Goal: Task Accomplishment & Management: Complete application form

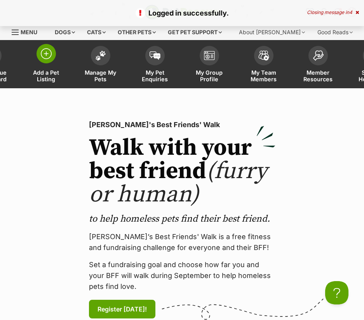
click at [45, 62] on span at bounding box center [46, 53] width 19 height 19
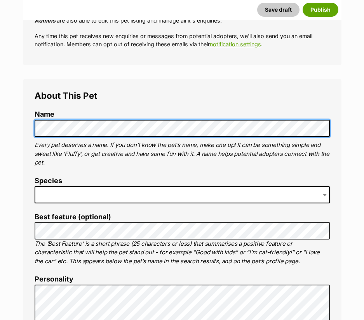
scroll to position [233, 0]
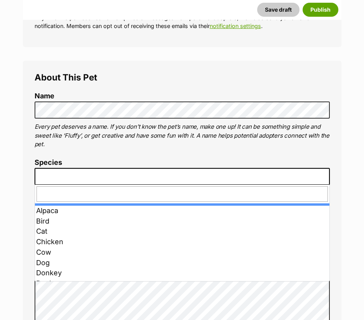
click at [62, 173] on span at bounding box center [183, 176] width 296 height 17
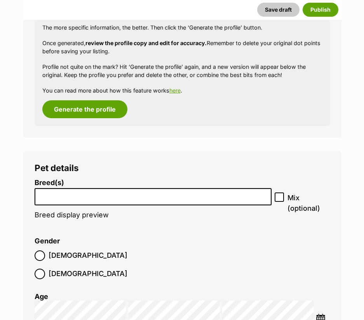
scroll to position [1021, 0]
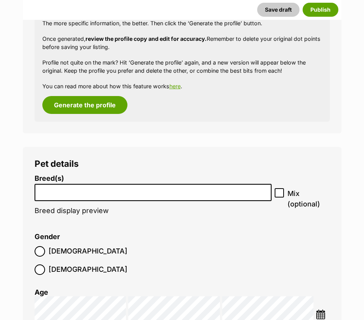
click at [154, 197] on li at bounding box center [153, 193] width 232 height 16
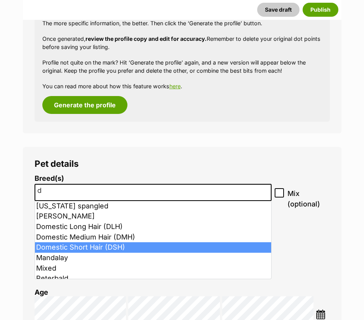
type input "d"
select select "252102"
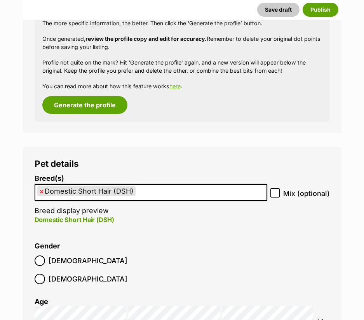
click at [54, 263] on span "Male" at bounding box center [88, 261] width 79 height 11
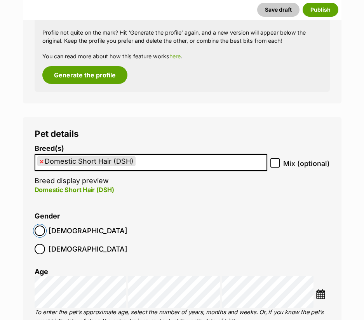
scroll to position [1138, 0]
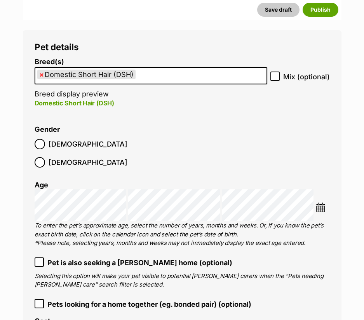
click at [324, 203] on img at bounding box center [321, 208] width 10 height 10
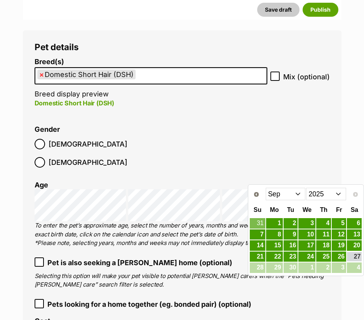
click at [325, 191] on select "2015 2016 2017 2018 2019 2020 2021 2022 2023 2024 2025" at bounding box center [326, 194] width 40 height 12
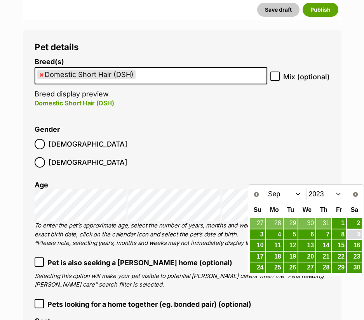
click at [355, 233] on link "9" at bounding box center [354, 235] width 15 height 10
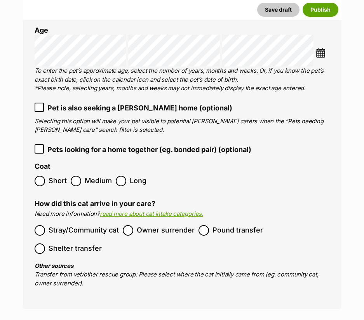
scroll to position [1294, 0]
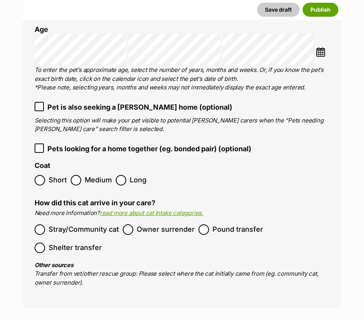
click at [113, 224] on span "Stray/Community cat" at bounding box center [84, 229] width 70 height 11
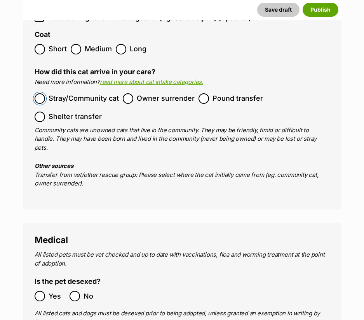
scroll to position [1527, 0]
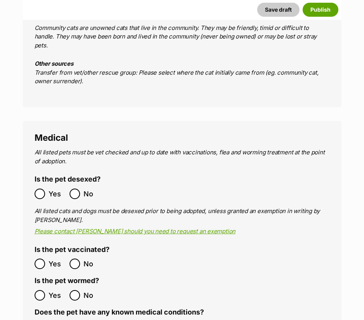
click at [50, 189] on span "Yes" at bounding box center [57, 194] width 17 height 11
click at [46, 290] on label "Yes" at bounding box center [50, 295] width 31 height 11
drag, startPoint x: 48, startPoint y: 296, endPoint x: 58, endPoint y: 290, distance: 11.9
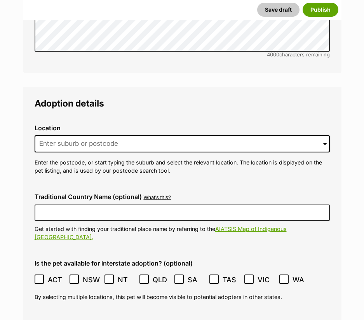
scroll to position [2033, 0]
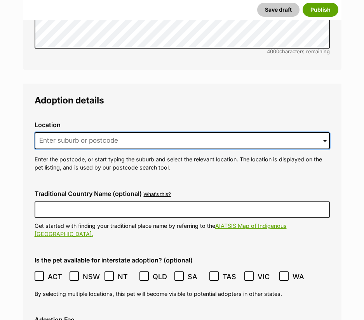
click at [82, 132] on input at bounding box center [183, 140] width 296 height 17
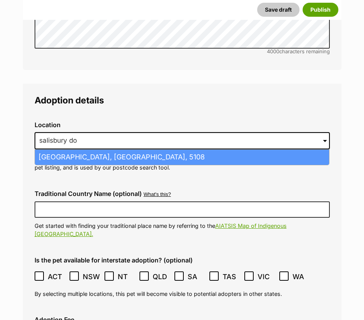
click at [86, 150] on li "Salisbury Downs, South Australia, 5108" at bounding box center [182, 157] width 294 height 15
type input "Salisbury Downs, South Australia, 5108"
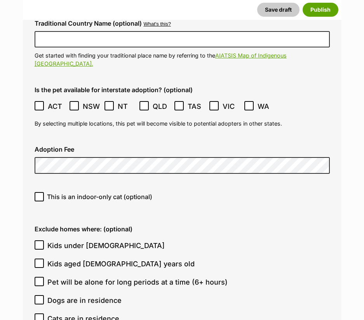
scroll to position [2227, 0]
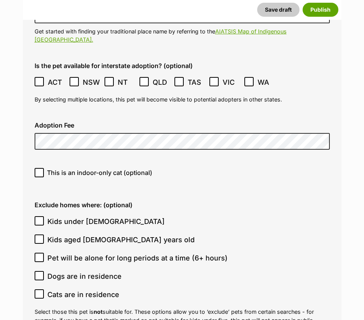
click at [98, 168] on span "This is an indoor-only cat (optional)" at bounding box center [99, 172] width 105 height 9
click at [44, 168] on input "This is an indoor-only cat (optional)" at bounding box center [39, 172] width 9 height 9
checkbox input "true"
click at [110, 271] on span "Dogs are in residence" at bounding box center [84, 276] width 74 height 11
click at [44, 271] on input "Dogs are in residence" at bounding box center [39, 275] width 9 height 9
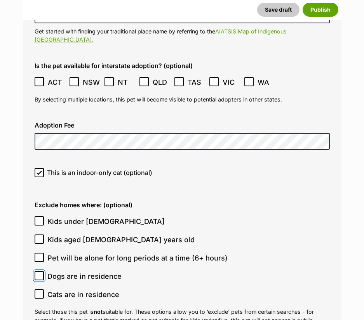
checkbox input "true"
click at [110, 289] on span "Cats are in residence" at bounding box center [83, 294] width 72 height 11
click at [44, 289] on input "Cats are in residence" at bounding box center [39, 293] width 9 height 9
checkbox input "true"
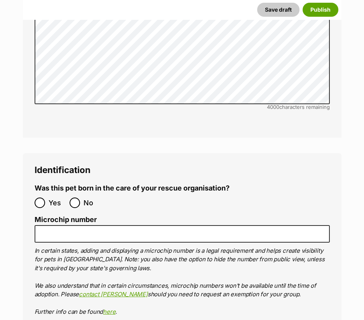
scroll to position [2733, 0]
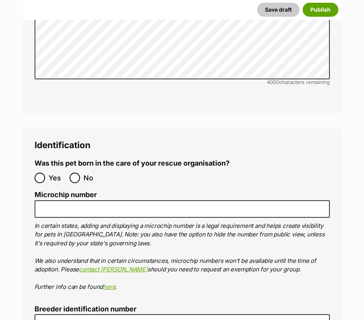
click at [82, 173] on label "No" at bounding box center [85, 178] width 31 height 11
click at [80, 173] on input "No" at bounding box center [75, 178] width 11 height 11
radio input "true"
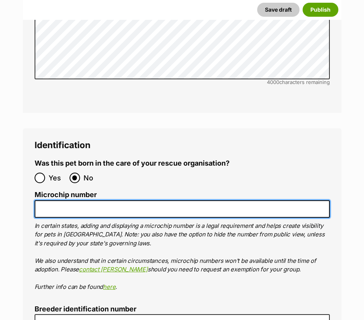
click at [99, 200] on input "Microchip number" at bounding box center [183, 209] width 296 height 18
paste input "953010006669600"
type input "953010006669600"
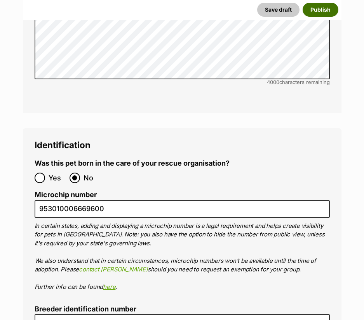
click at [331, 7] on button "Publish" at bounding box center [321, 10] width 36 height 14
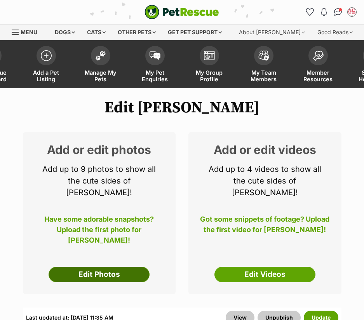
click at [124, 267] on link "Edit Photos" at bounding box center [99, 275] width 101 height 16
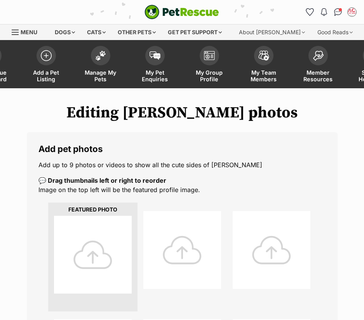
click at [109, 248] on div at bounding box center [93, 255] width 78 height 78
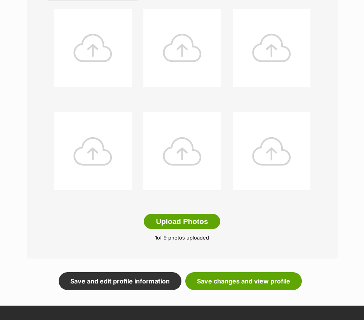
scroll to position [311, 0]
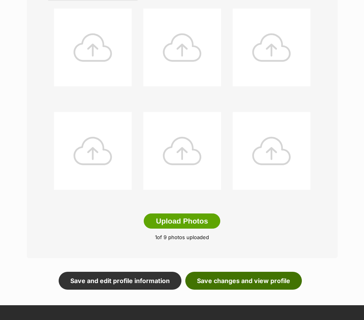
click at [273, 284] on link "Save changes and view profile" at bounding box center [244, 281] width 117 height 18
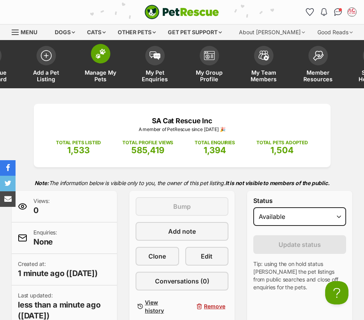
click at [102, 66] on link "Manage My Pets" at bounding box center [101, 65] width 54 height 46
